Goal: Transaction & Acquisition: Purchase product/service

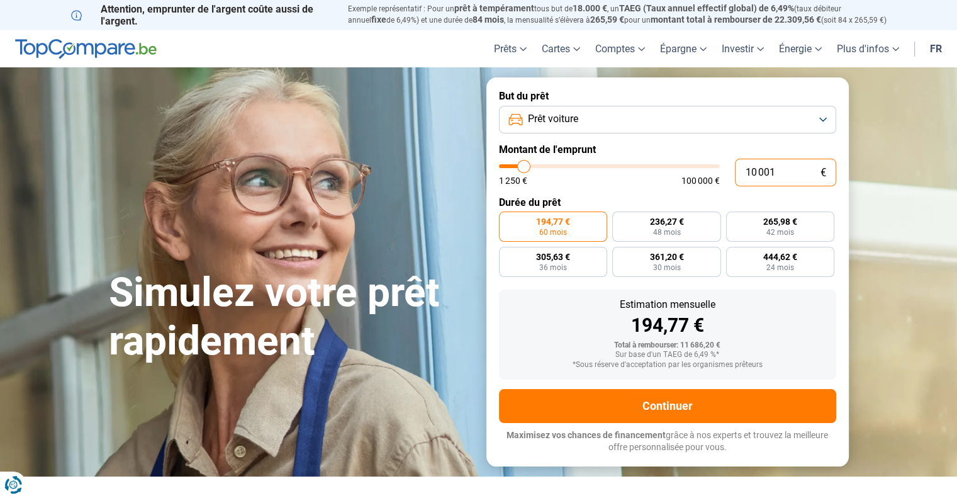
drag, startPoint x: 783, startPoint y: 176, endPoint x: 718, endPoint y: 160, distance: 66.7
click at [718, 160] on div "10 001 € 1 250 € 100 000 €" at bounding box center [667, 173] width 337 height 28
type input "10000"
radio input "true"
type input "3"
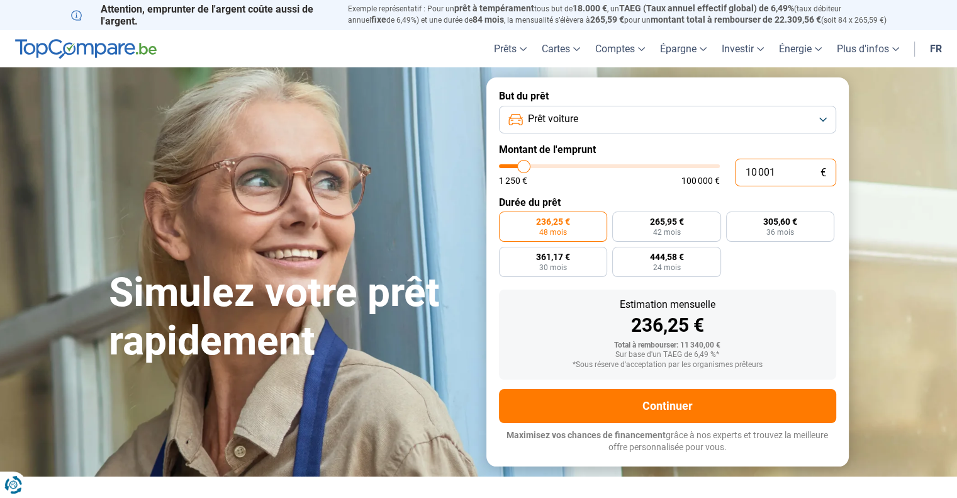
type input "1250"
type input "35"
type input "1250"
type input "350"
type input "1250"
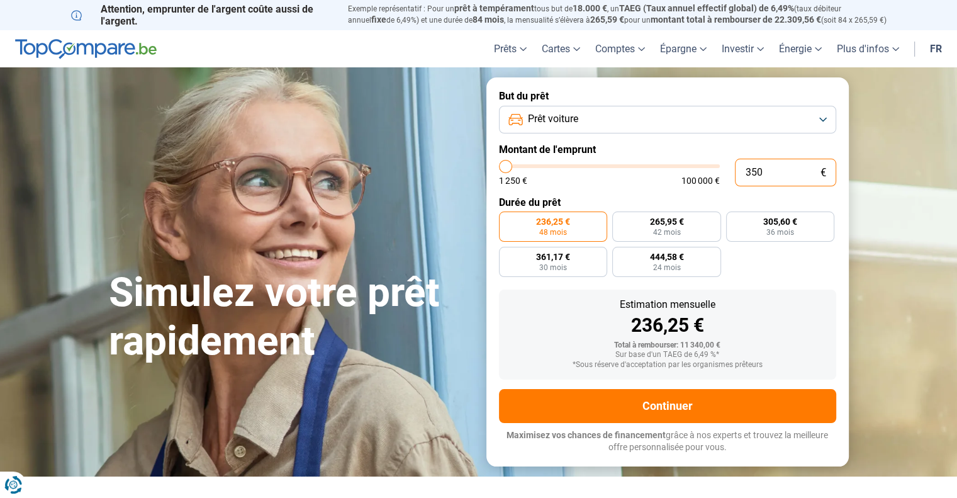
type input "3 500"
type input "3500"
type input "35 000"
type input "35000"
radio input "false"
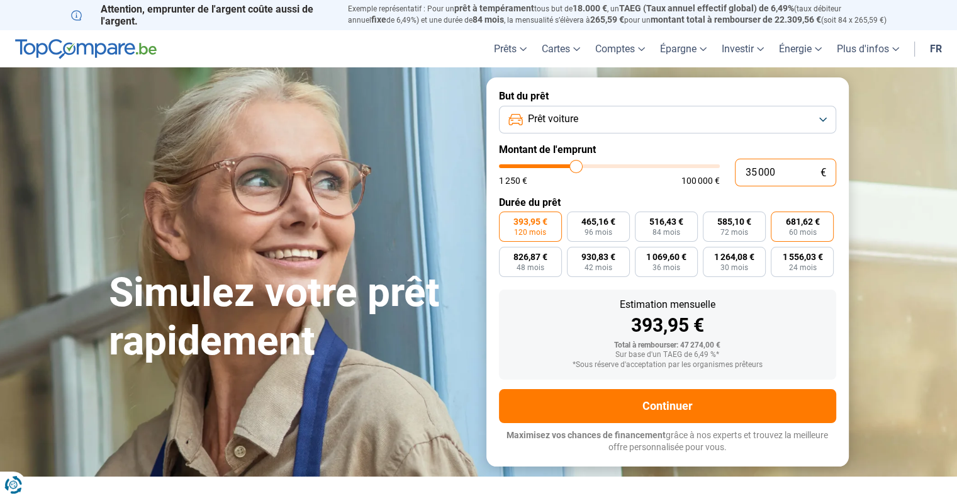
type input "35 000"
click at [797, 221] on span "681,62 €" at bounding box center [802, 221] width 34 height 9
click at [779, 220] on input "681,62 € 60 mois" at bounding box center [775, 215] width 8 height 8
radio input "true"
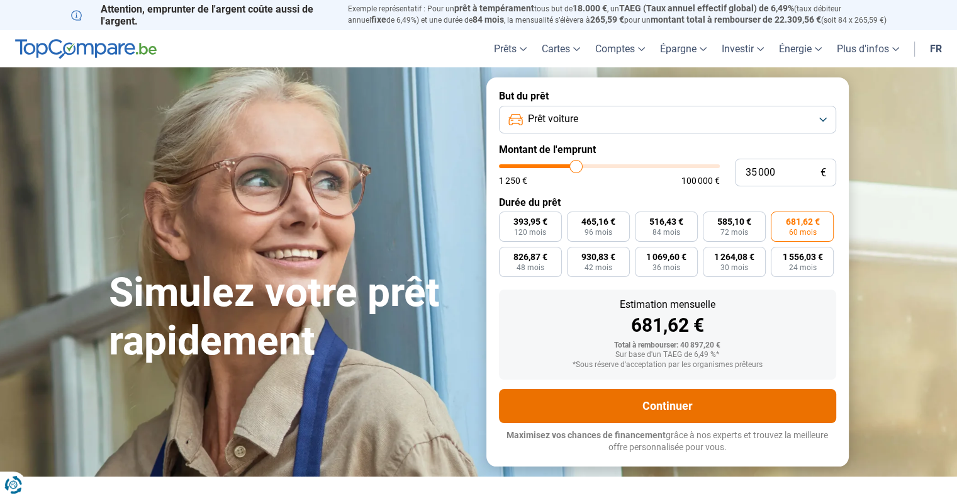
click at [642, 395] on button "Continuer" at bounding box center [667, 406] width 337 height 34
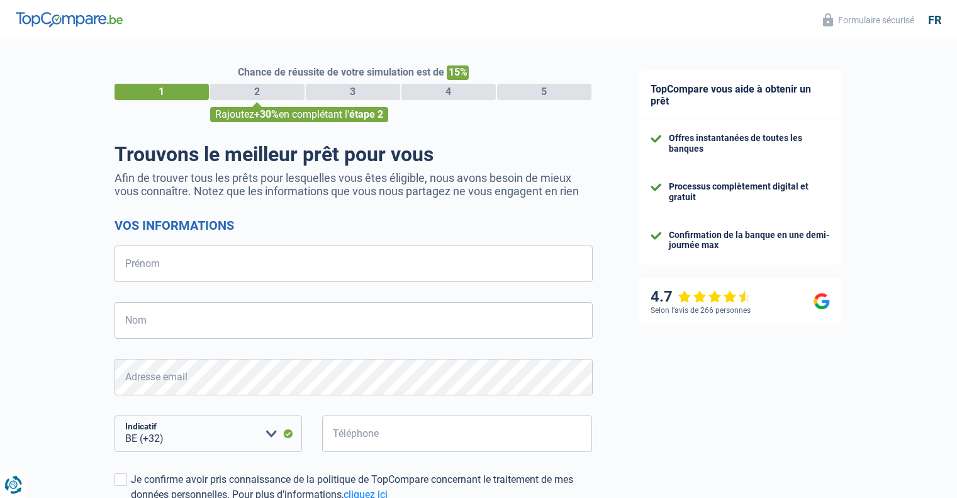
select select "32"
